Goal: Task Accomplishment & Management: Manage account settings

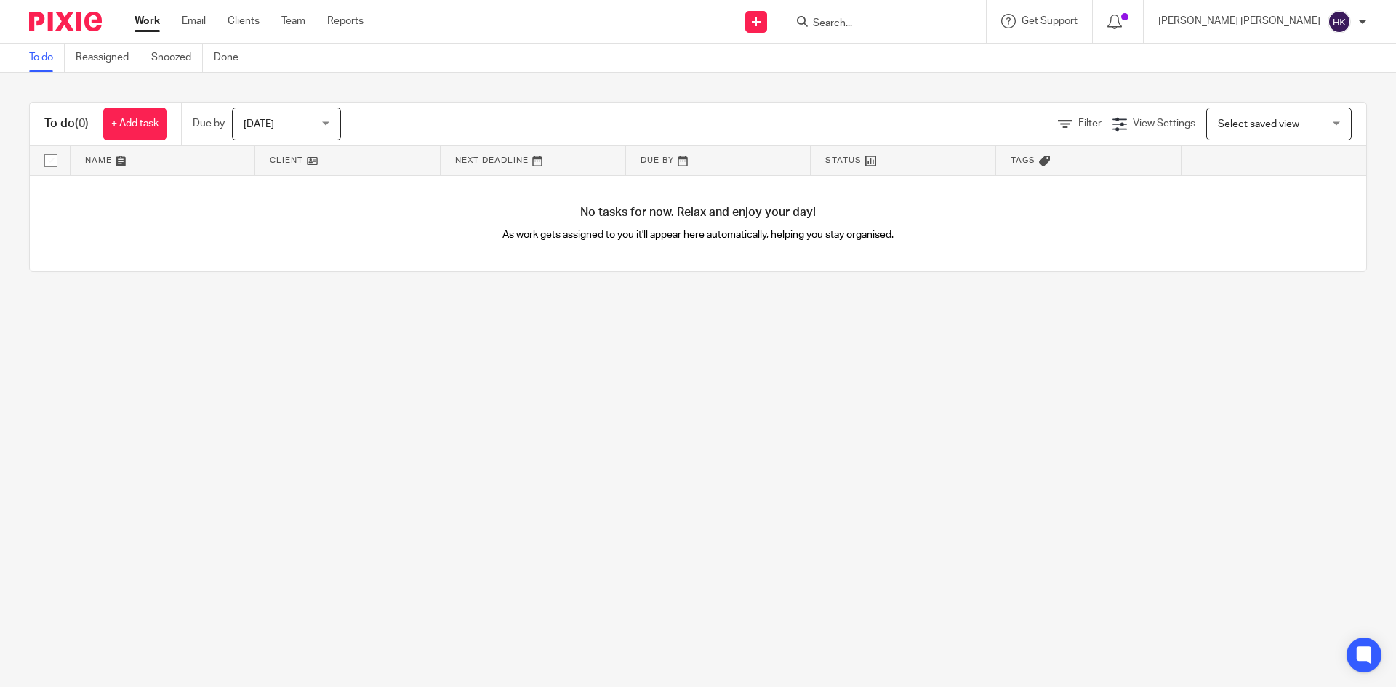
click at [942, 26] on input "Search" at bounding box center [876, 23] width 131 height 13
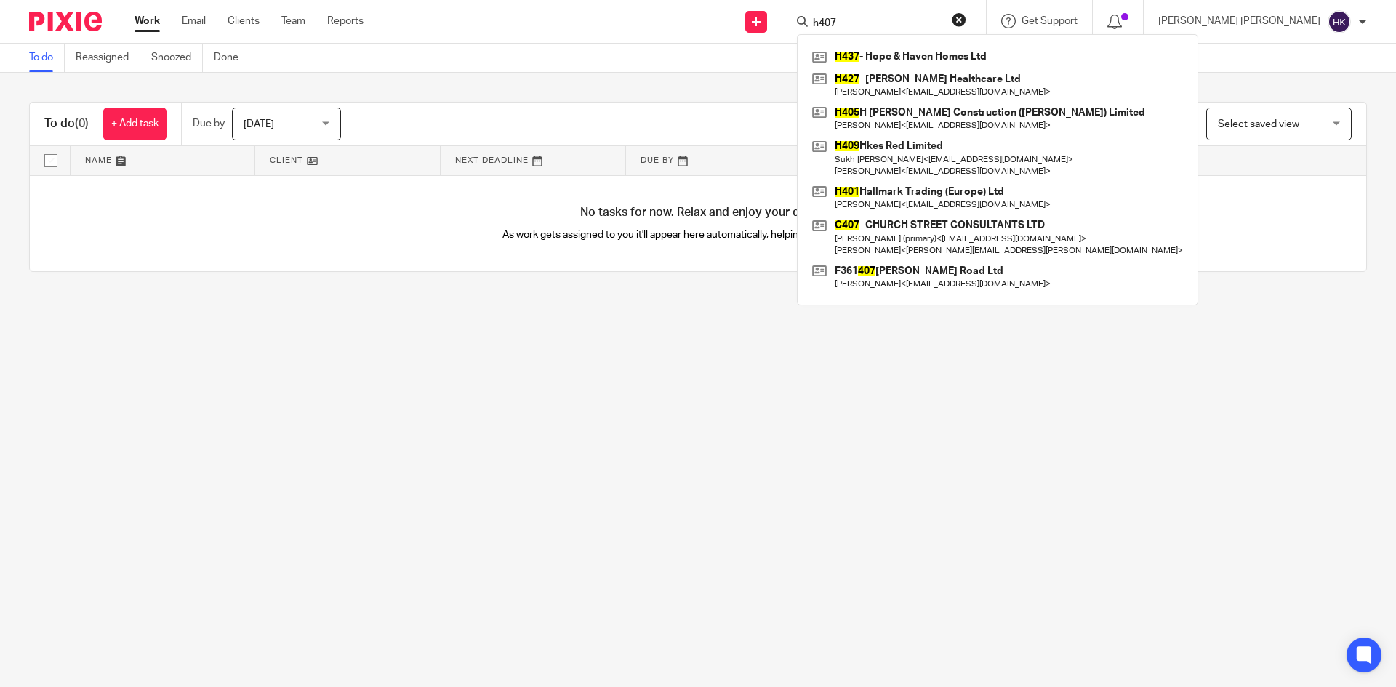
type input "h407"
click button "submit" at bounding box center [0, 0] width 0 height 0
click at [966, 17] on button "reset" at bounding box center [958, 19] width 15 height 15
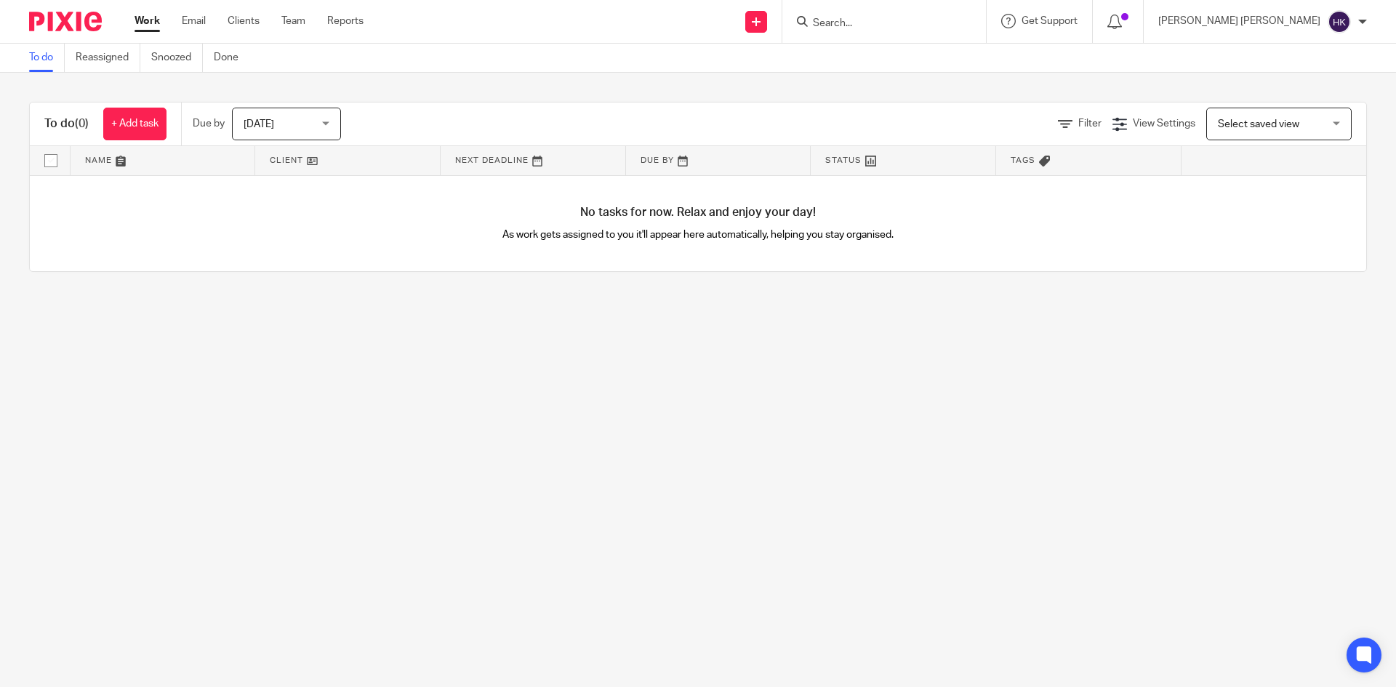
click at [942, 25] on input "Search" at bounding box center [876, 23] width 131 height 13
type input "howwar"
click at [999, 54] on link at bounding box center [947, 62] width 278 height 33
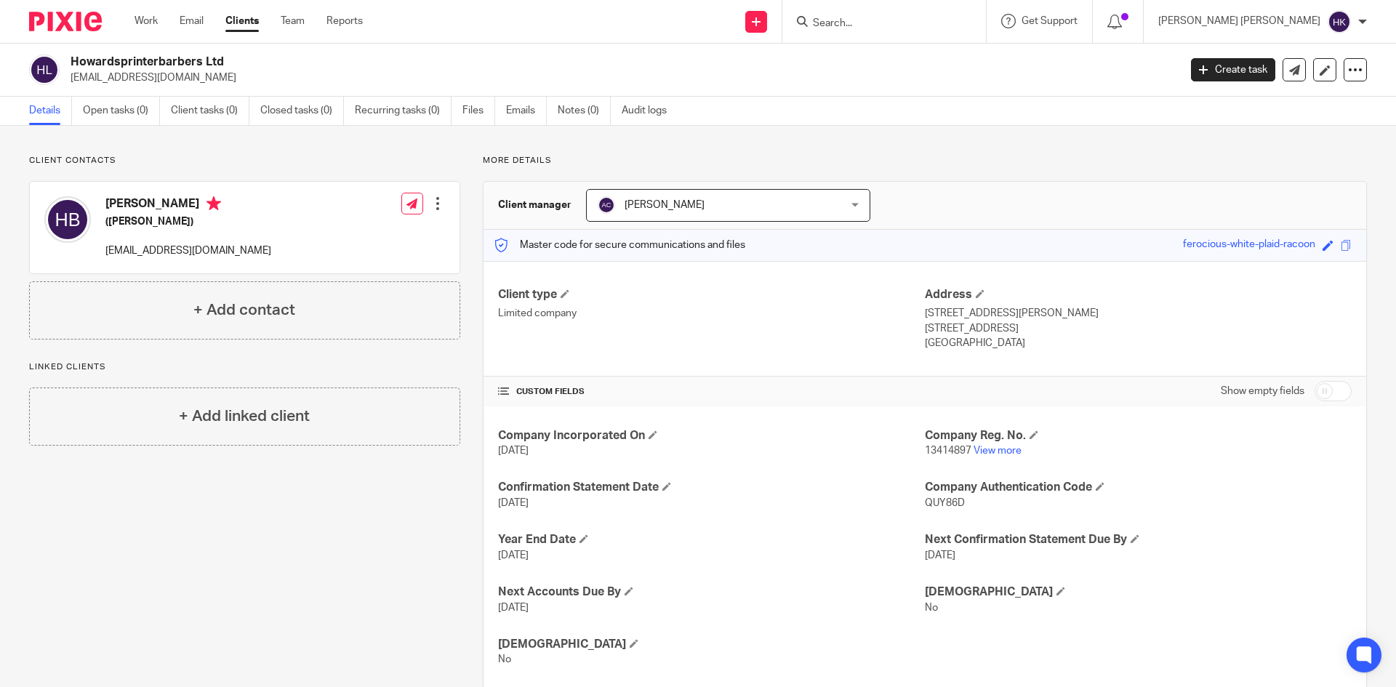
drag, startPoint x: 363, startPoint y: 613, endPoint x: 367, endPoint y: 593, distance: 20.8
click at [363, 613] on div "Client contacts Howard Winston Blair (Barber) powarmanveer@gmail.com Edit conta…" at bounding box center [234, 422] width 454 height 535
click at [1319, 73] on icon at bounding box center [1324, 70] width 11 height 11
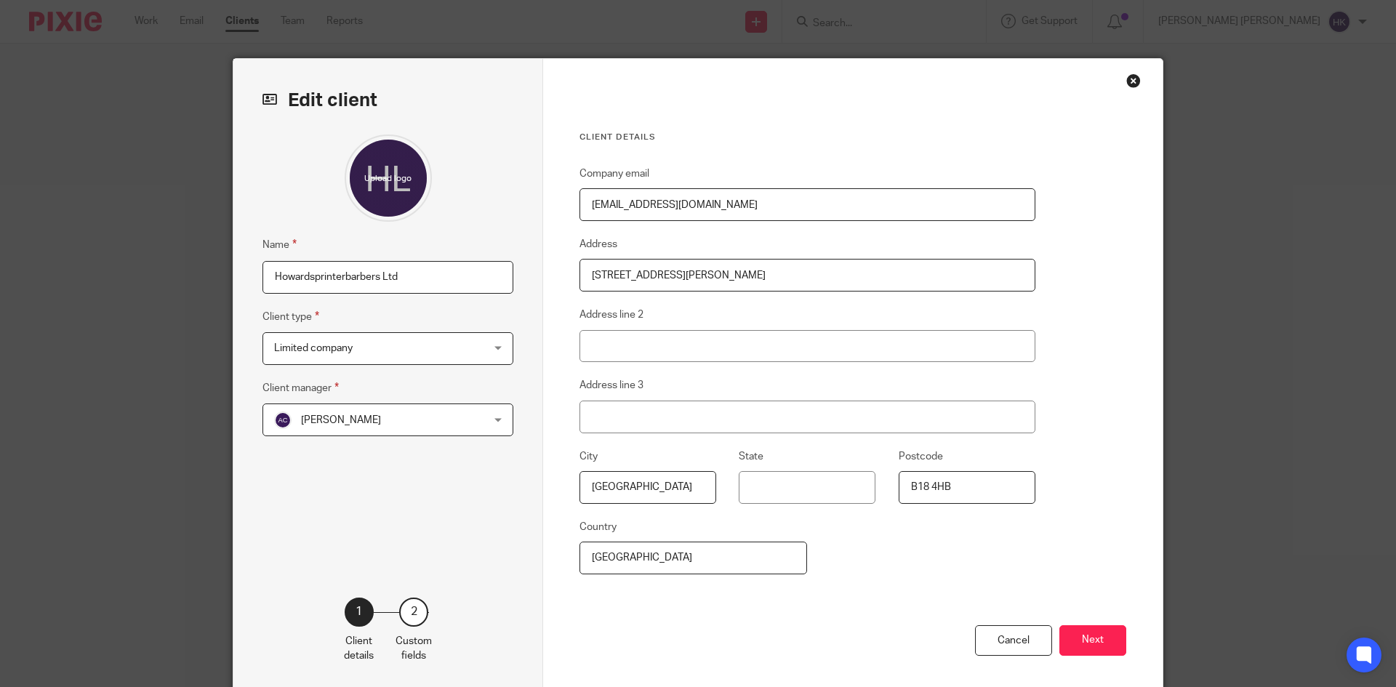
click at [266, 279] on input "Howardsprinterbarbers Ltd" at bounding box center [387, 277] width 251 height 33
type input "H407 Howardsprinterbarbers Ltd"
click at [1070, 628] on button "Next" at bounding box center [1092, 640] width 67 height 31
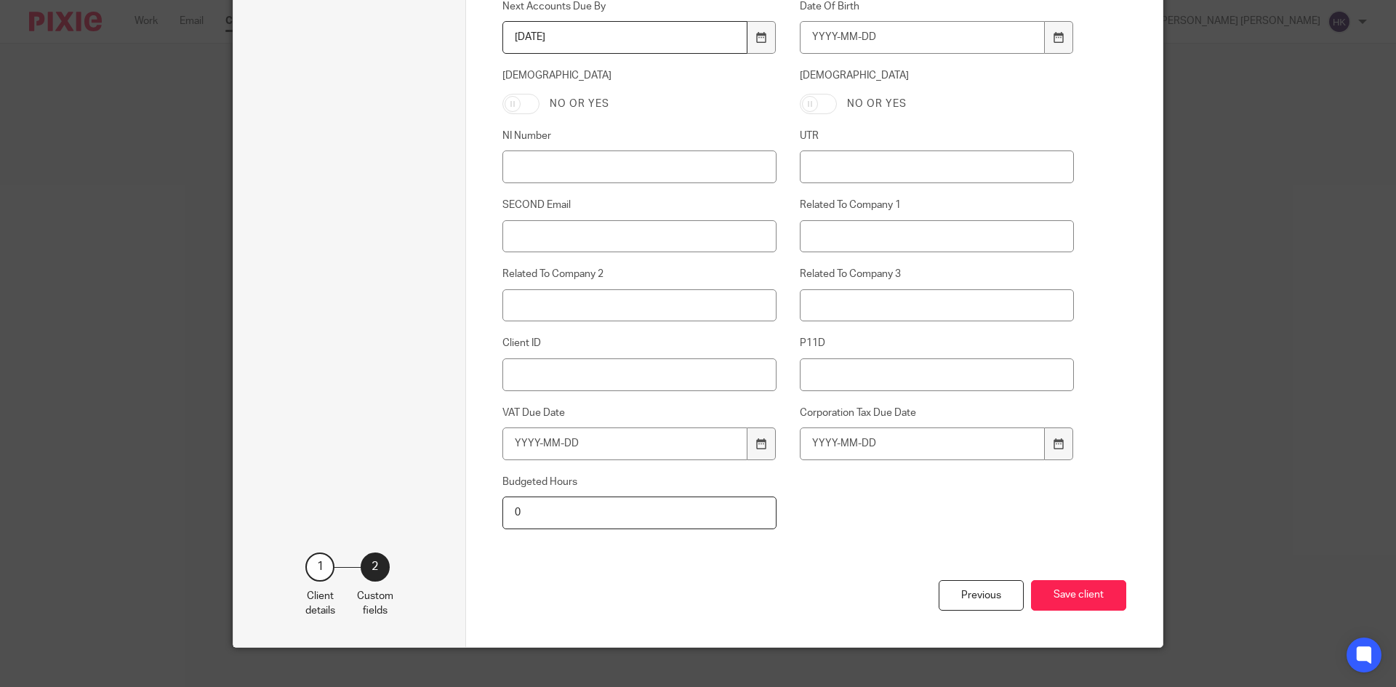
scroll to position [636, 0]
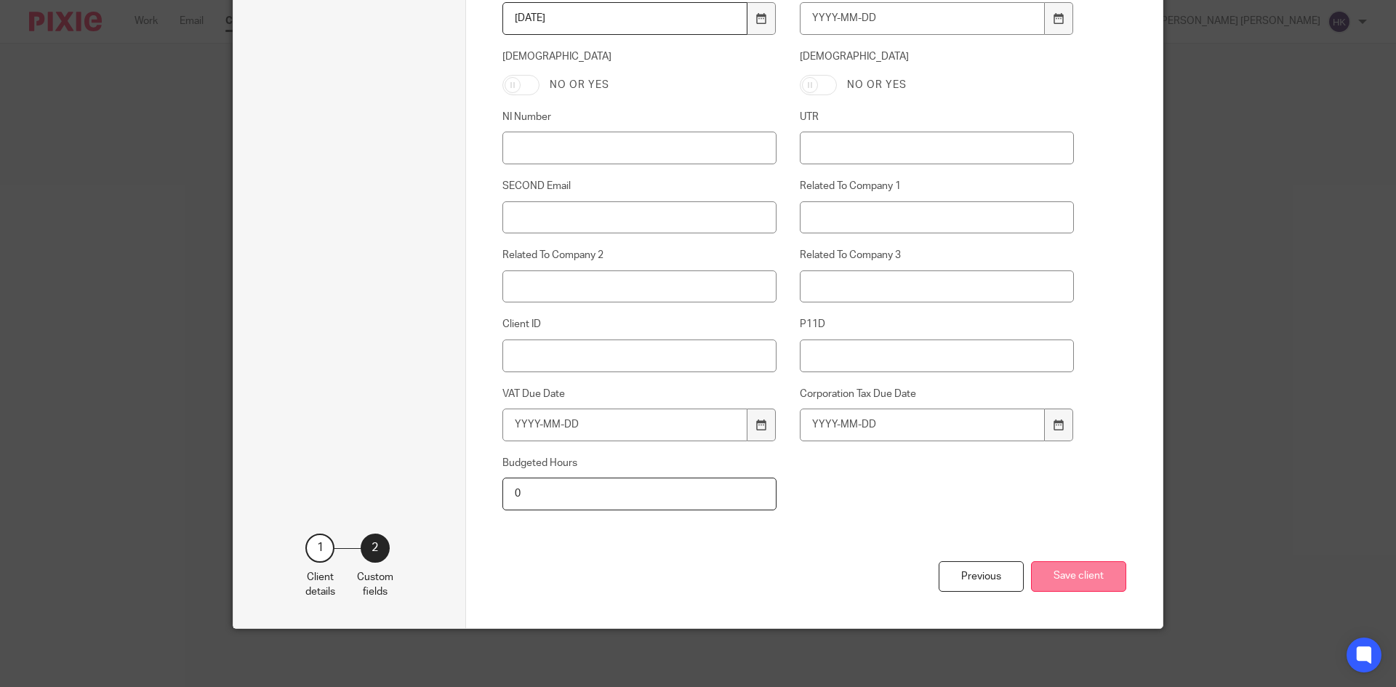
click at [1086, 574] on button "Save client" at bounding box center [1078, 576] width 95 height 31
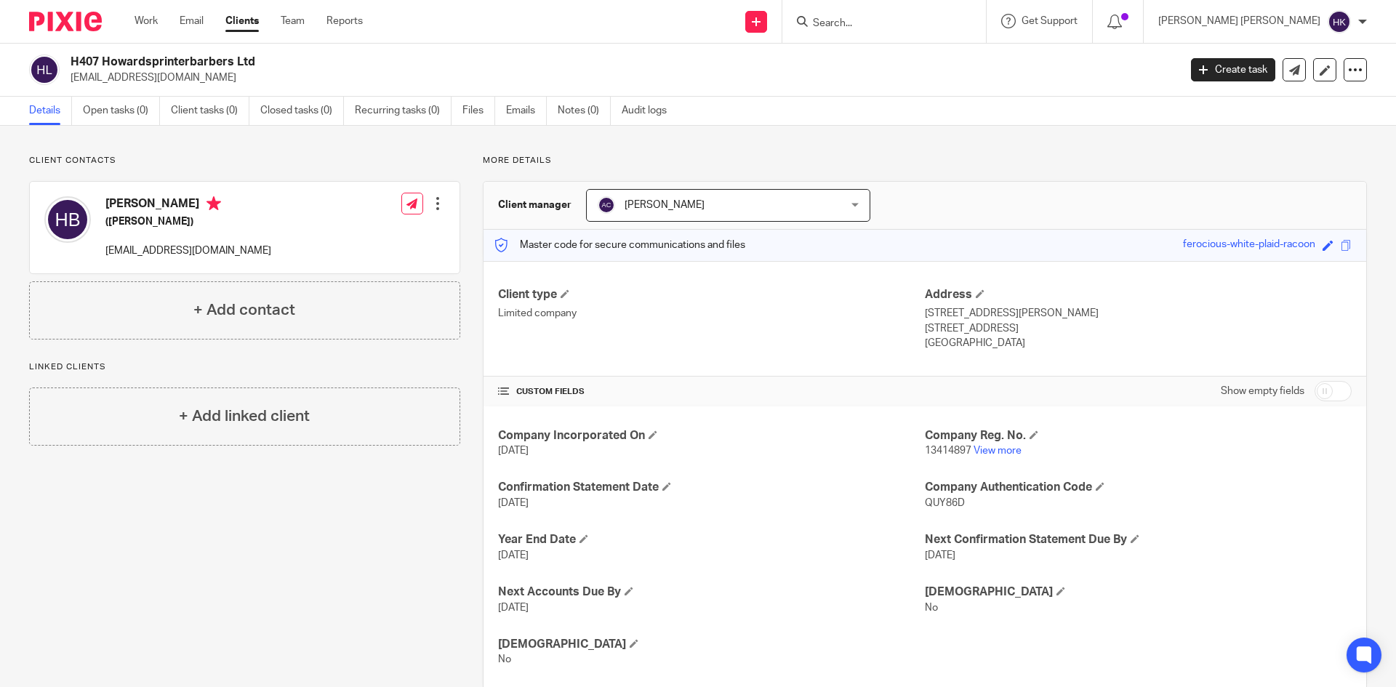
click at [942, 22] on input "Search" at bounding box center [876, 23] width 131 height 13
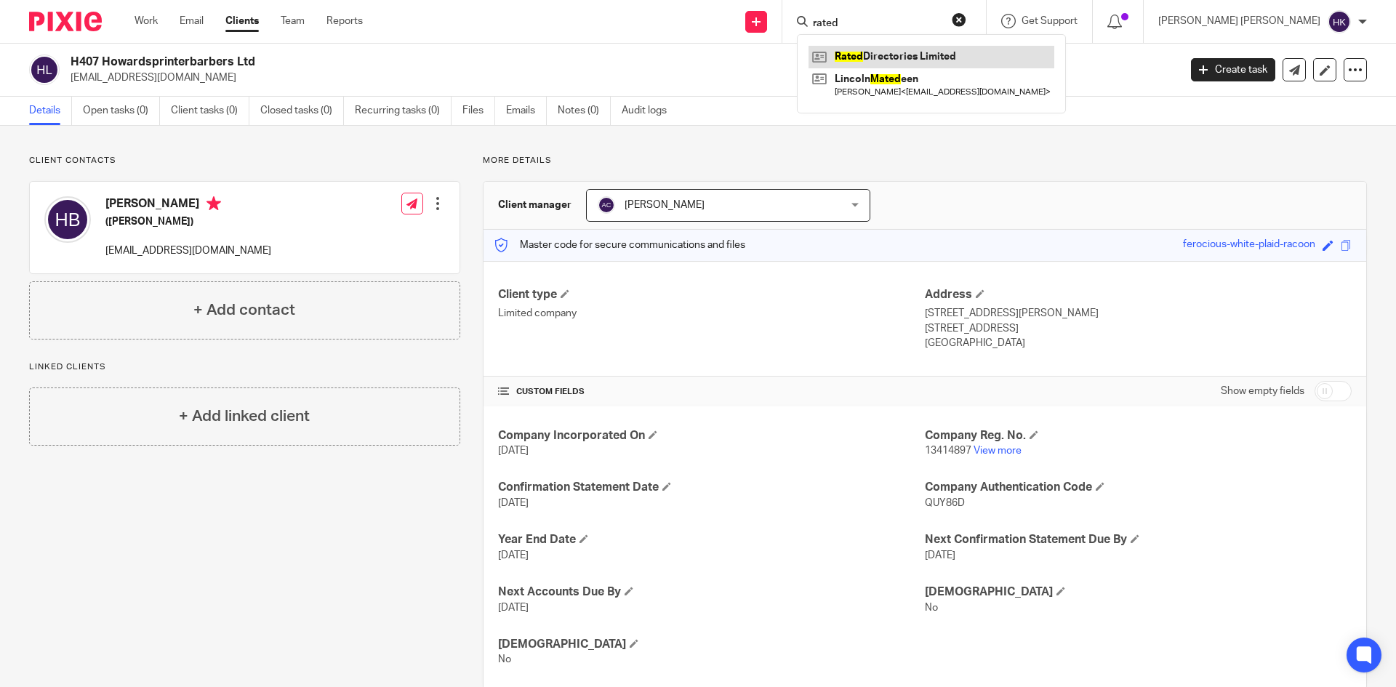
type input "rated"
click at [998, 47] on link at bounding box center [931, 57] width 246 height 22
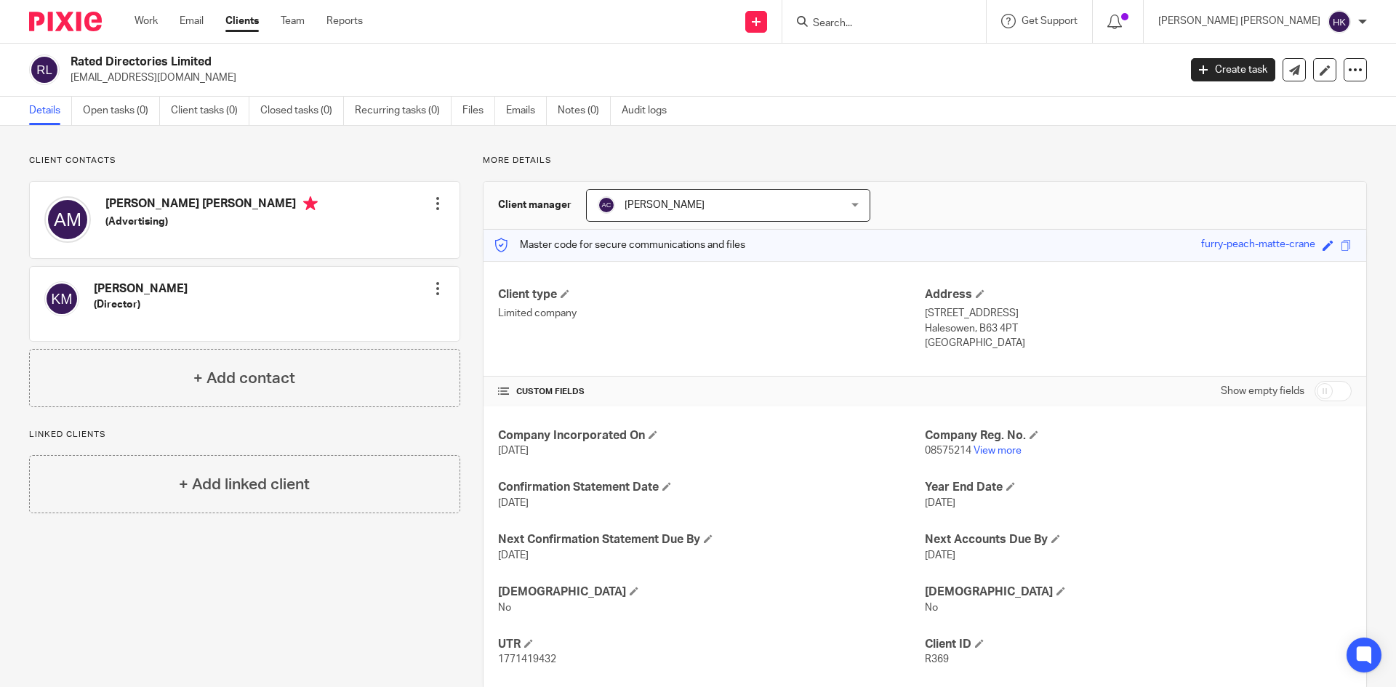
drag, startPoint x: 239, startPoint y: 61, endPoint x: 205, endPoint y: 49, distance: 36.3
click at [214, 55] on h2 "Rated Directories Limited" at bounding box center [510, 62] width 879 height 15
drag, startPoint x: 229, startPoint y: 65, endPoint x: 65, endPoint y: 65, distance: 163.5
click at [65, 65] on div "Rated Directories Limited powarmanveer@gmail.com" at bounding box center [599, 70] width 1140 height 31
copy h2 "Rated Directories Limited"
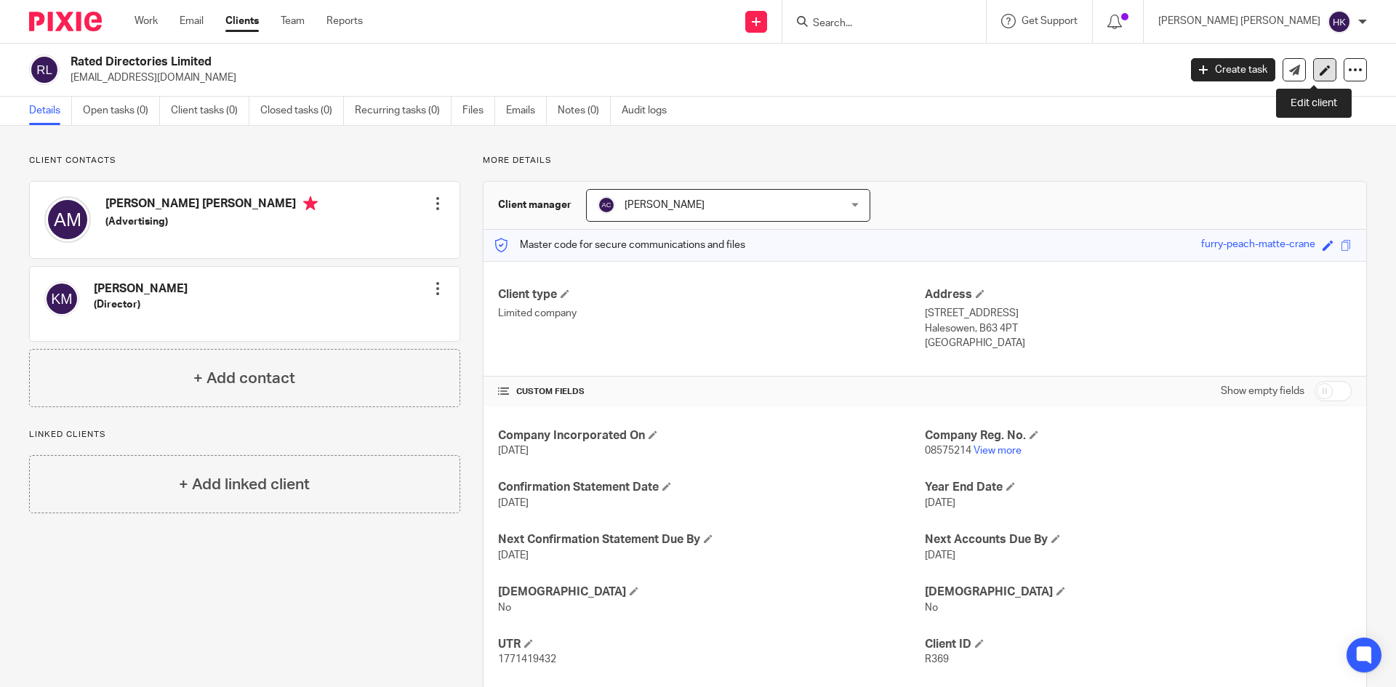
click at [1319, 75] on icon at bounding box center [1324, 70] width 11 height 11
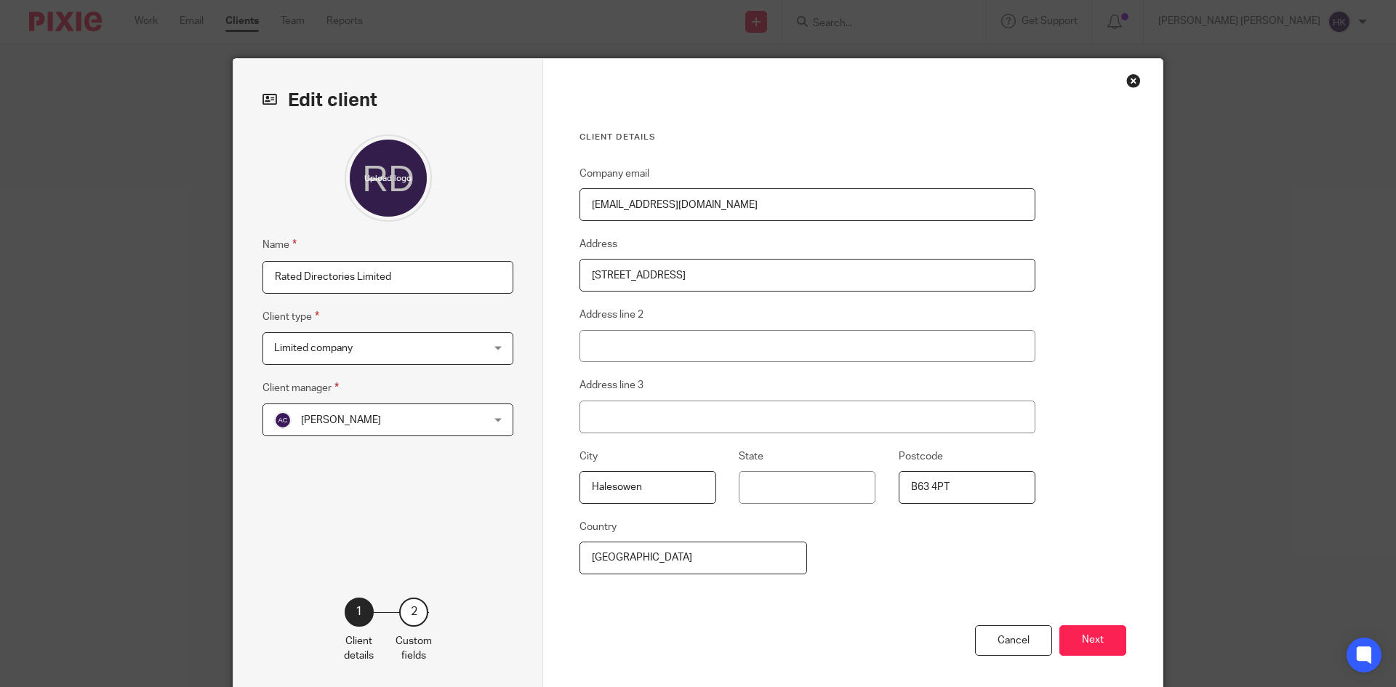
click at [265, 278] on input "Rated Directories Limited" at bounding box center [387, 277] width 251 height 33
type input "R369 Rated Directories Limited"
click at [1084, 643] on button "Next" at bounding box center [1092, 640] width 67 height 31
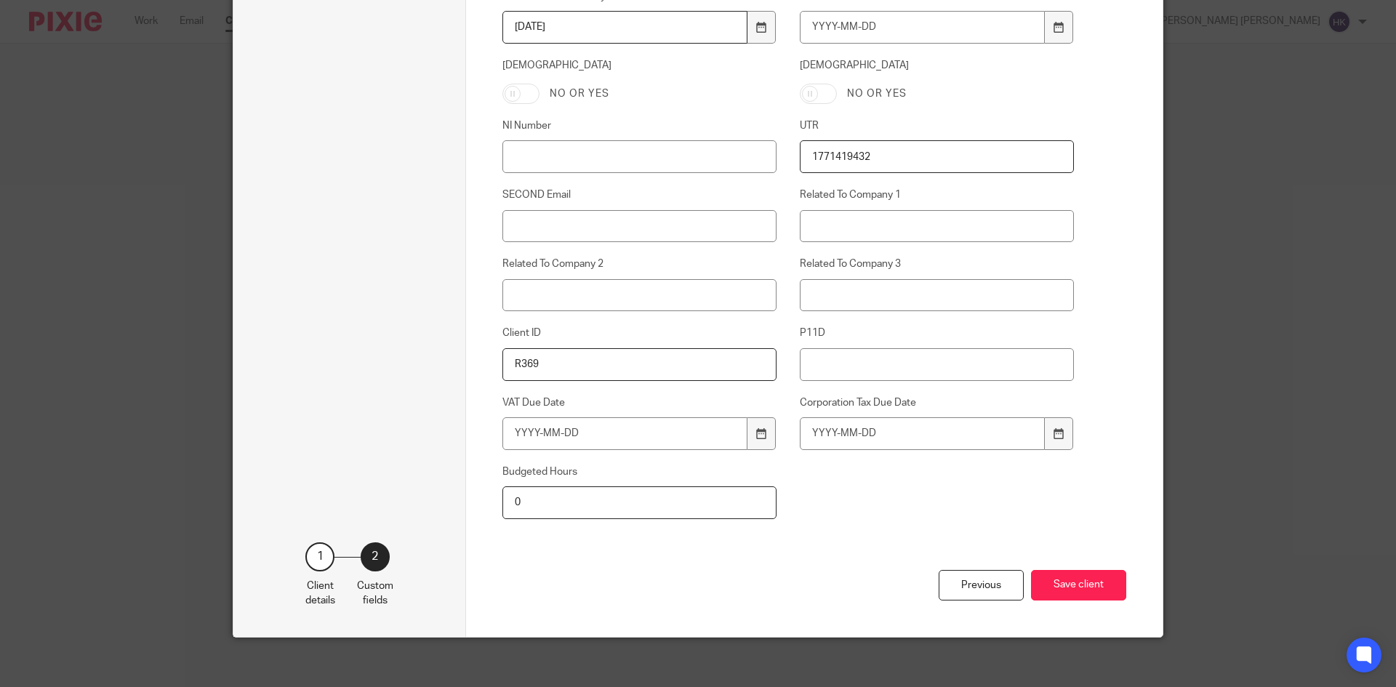
scroll to position [636, 0]
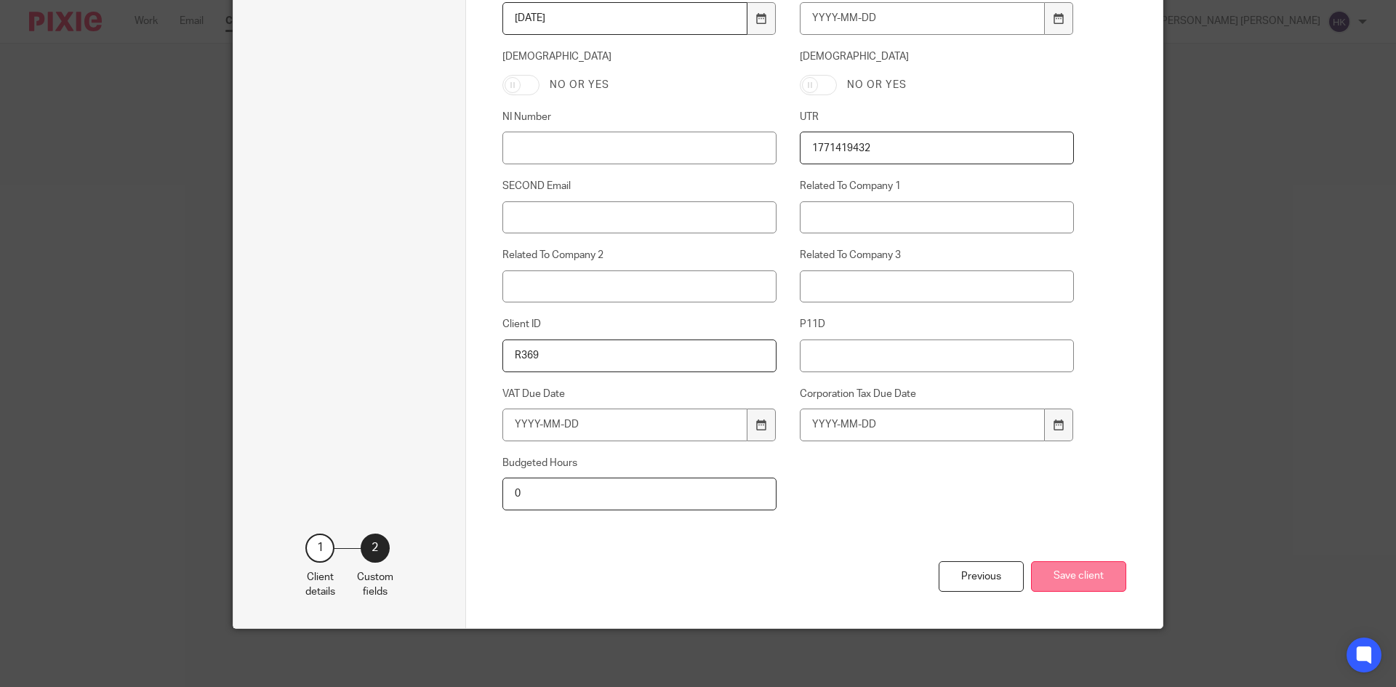
click at [1077, 573] on button "Save client" at bounding box center [1078, 576] width 95 height 31
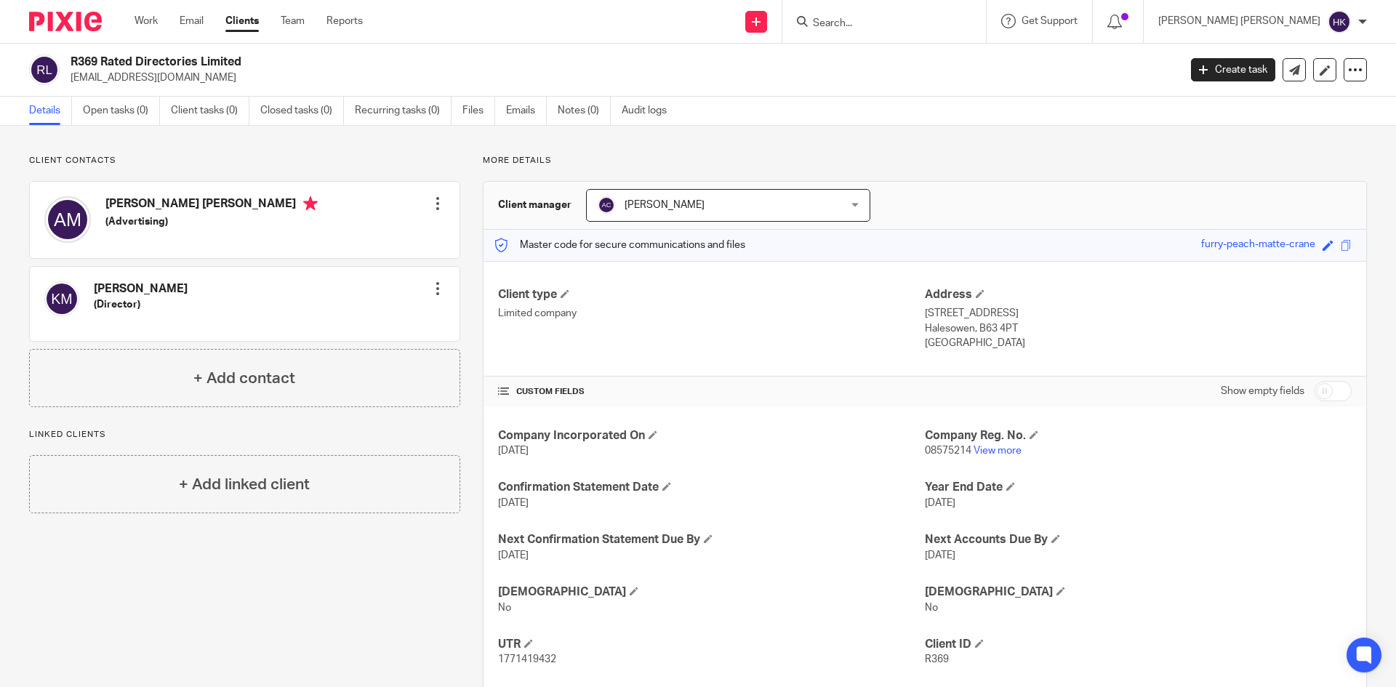
click at [942, 25] on input "Search" at bounding box center [876, 23] width 131 height 13
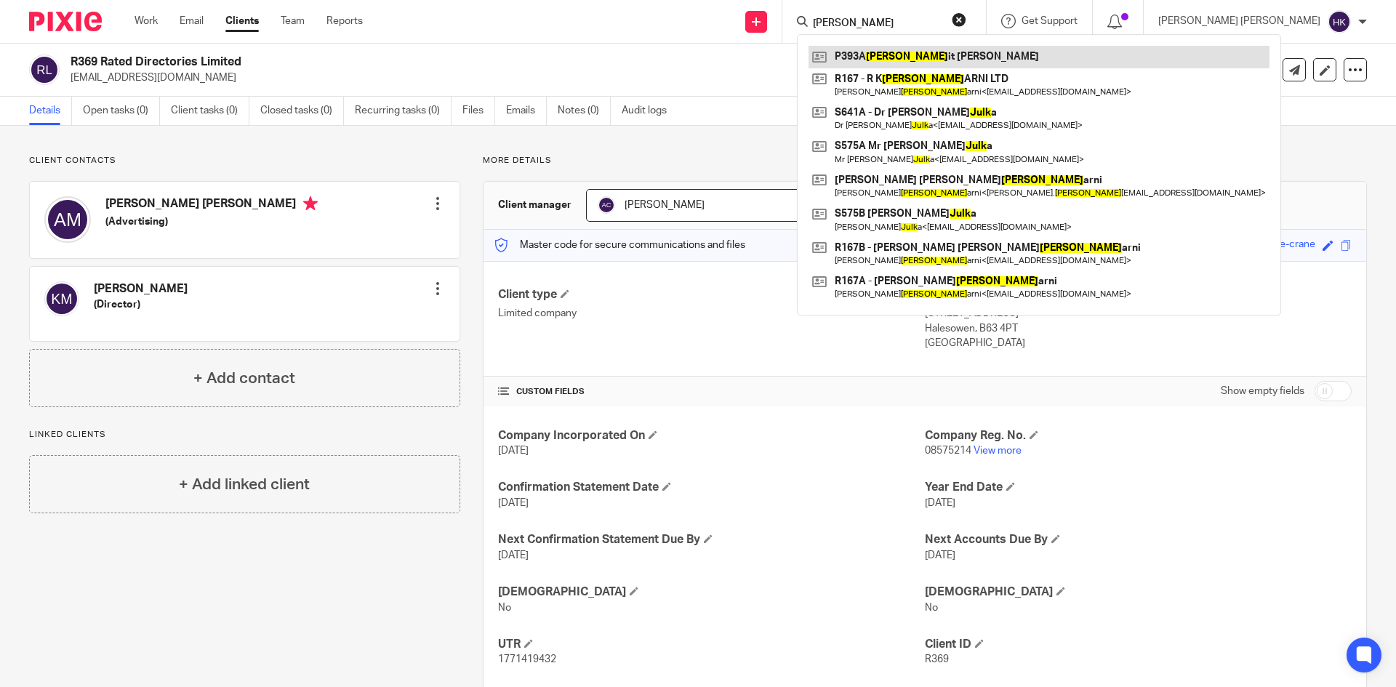
type input "[PERSON_NAME]"
click at [1030, 52] on link at bounding box center [1038, 57] width 461 height 22
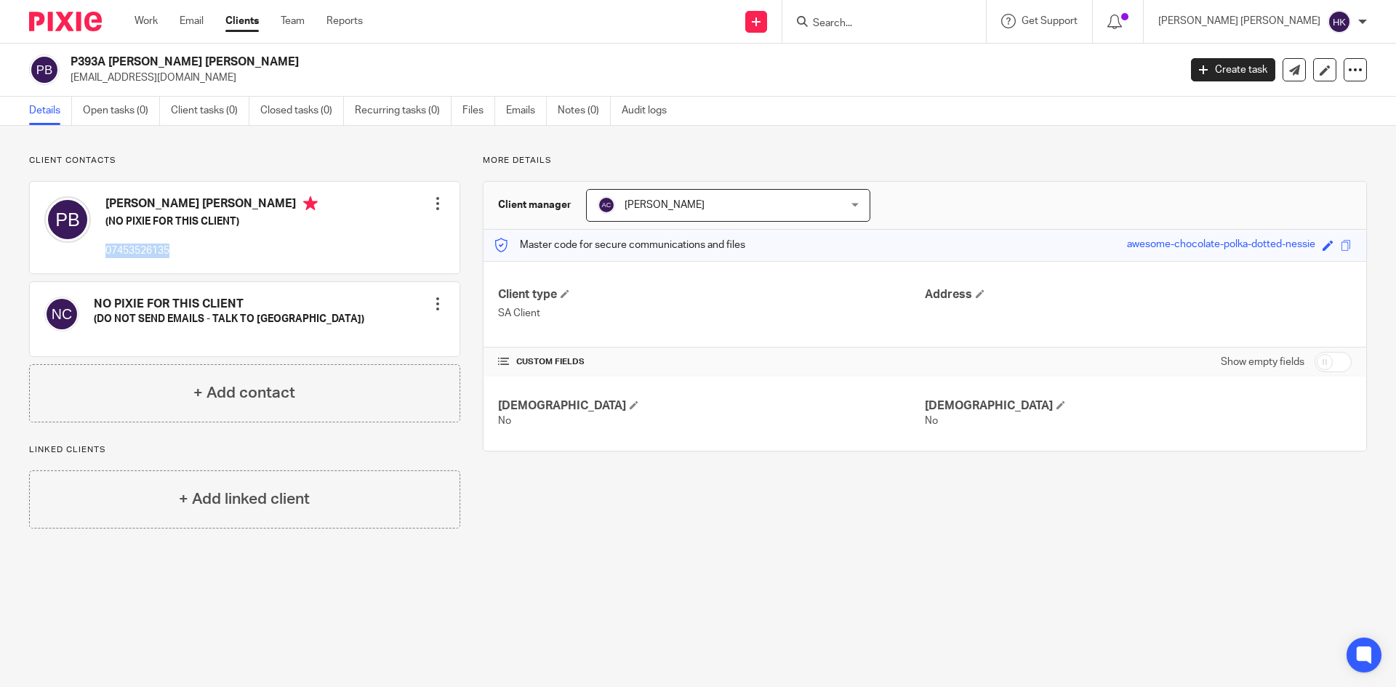
drag, startPoint x: 169, startPoint y: 256, endPoint x: 106, endPoint y: 251, distance: 62.7
click at [106, 251] on p "07453526135" at bounding box center [211, 250] width 212 height 15
